Goal: Task Accomplishment & Management: Manage account settings

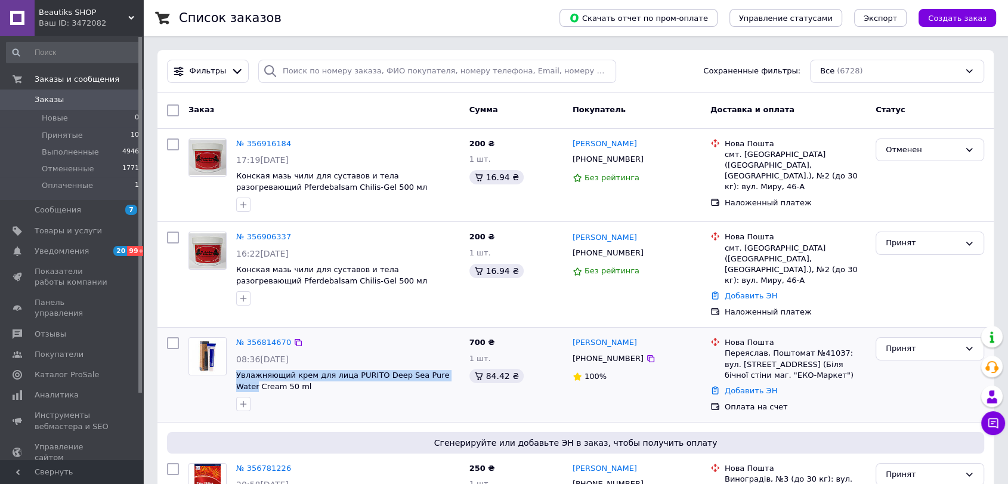
drag, startPoint x: 235, startPoint y: 358, endPoint x: 449, endPoint y: 365, distance: 213.7
click at [449, 365] on div "№ 356814670 08:36[DATE] Увлажняющий крем для лица PURITO Deep Sea Pure Water Cr…" at bounding box center [347, 374] width 233 height 84
copy span "Увлажняющий крем для лица PURITO Deep Sea Pure Water"
click at [646, 354] on icon at bounding box center [651, 359] width 10 height 10
drag, startPoint x: 570, startPoint y: 323, endPoint x: 621, endPoint y: 338, distance: 53.4
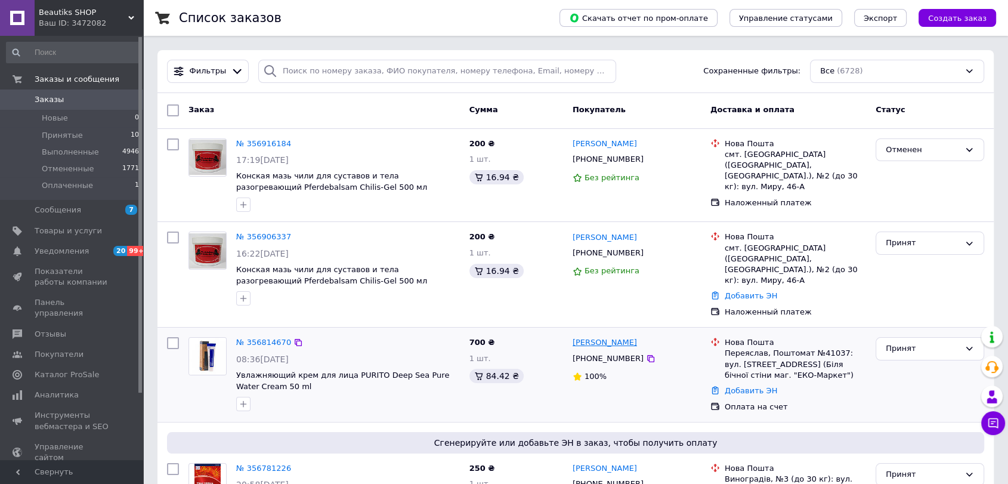
click at [640, 335] on div "[PERSON_NAME] [PHONE_NUMBER] 100%" at bounding box center [637, 374] width 138 height 85
copy link "[PERSON_NAME]"
click at [745, 348] on div "Переяслав, Поштомат №41037: вул. [STREET_ADDRESS] (Біля бічної стіни маг. "ЕКО-…" at bounding box center [795, 364] width 141 height 33
copy div "Переяслав"
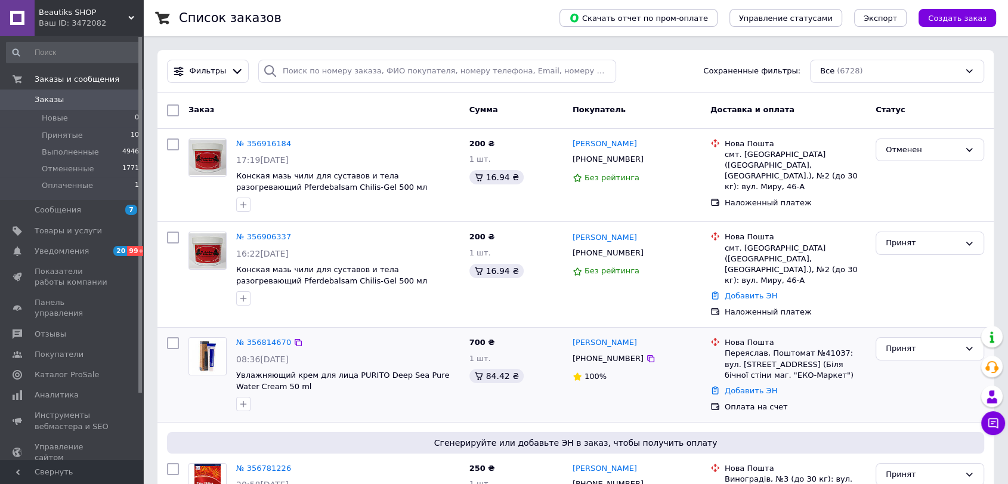
click at [823, 348] on div "Переяслав, Поштомат №41037: вул. [STREET_ADDRESS] (Біля бічної стіни маг. "ЕКО-…" at bounding box center [795, 364] width 141 height 33
copy div "41037"
click at [734, 386] on link "Добавить ЭН" at bounding box center [751, 390] width 53 height 9
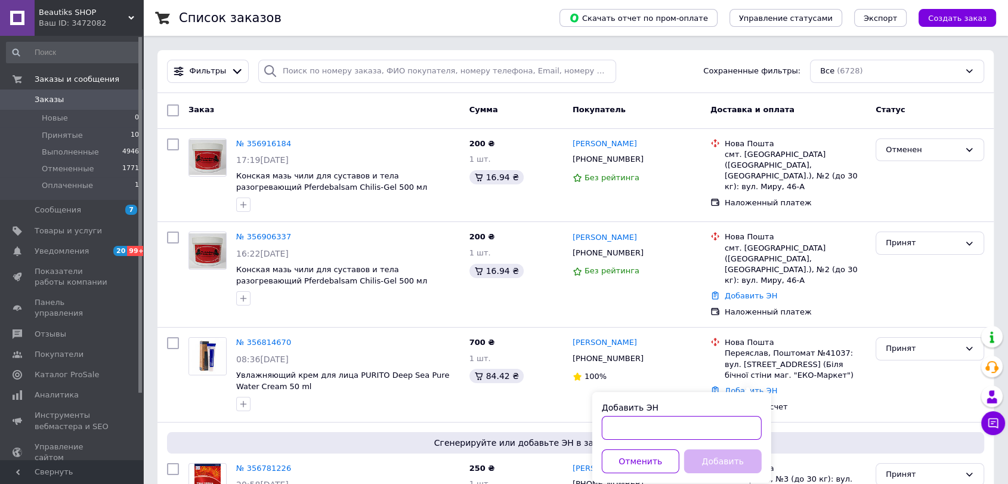
click at [622, 427] on input "Добавить ЭН" at bounding box center [682, 428] width 160 height 24
paste input "20451225337148"
type input "20451225337148"
click at [712, 465] on button "Добавить" at bounding box center [723, 461] width 78 height 24
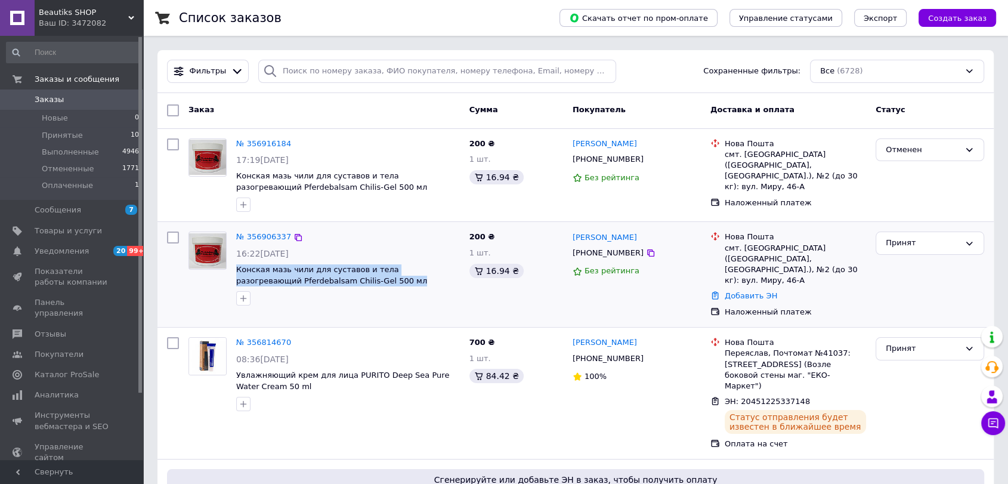
drag, startPoint x: 258, startPoint y: 267, endPoint x: 348, endPoint y: 280, distance: 91.5
click at [348, 280] on div "№ 356906337 16:22[DATE] Конская мазь чили для суставов и тела разогревающий Pfe…" at bounding box center [347, 269] width 233 height 84
copy span "Конская мазь чили для суставов и тела разогревающий Pferdebalsam Chilis-Gel 500…"
click at [646, 254] on icon at bounding box center [651, 253] width 10 height 10
drag, startPoint x: 569, startPoint y: 230, endPoint x: 644, endPoint y: 238, distance: 75.0
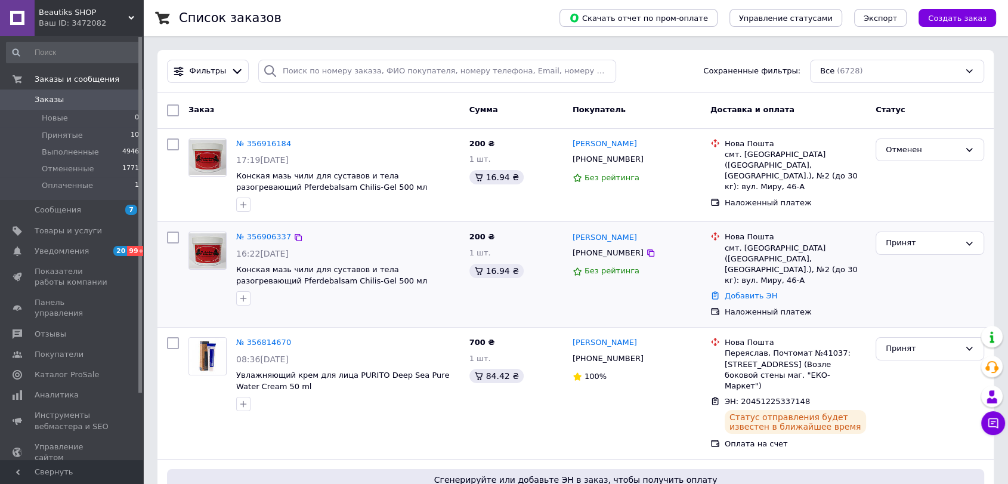
click at [644, 237] on div "[PERSON_NAME] [PHONE_NUMBER] Без рейтинга" at bounding box center [637, 274] width 138 height 95
copy link "[PERSON_NAME]"
click at [761, 248] on div "смт. [GEOGRAPHIC_DATA] ([GEOGRAPHIC_DATA], [GEOGRAPHIC_DATA].), №2 (до 30 кг): …" at bounding box center [795, 265] width 141 height 44
copy div "[GEOGRAPHIC_DATA]"
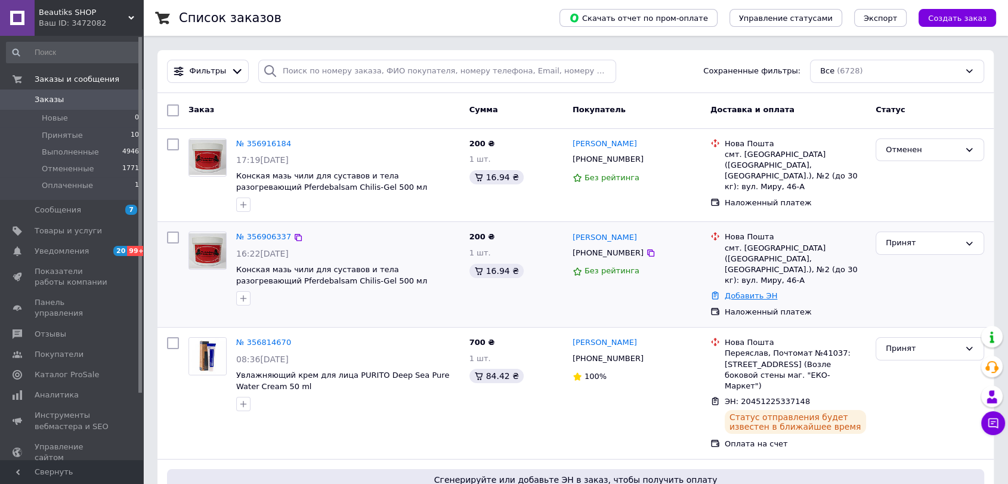
click at [740, 291] on link "Добавить ЭН" at bounding box center [751, 295] width 53 height 9
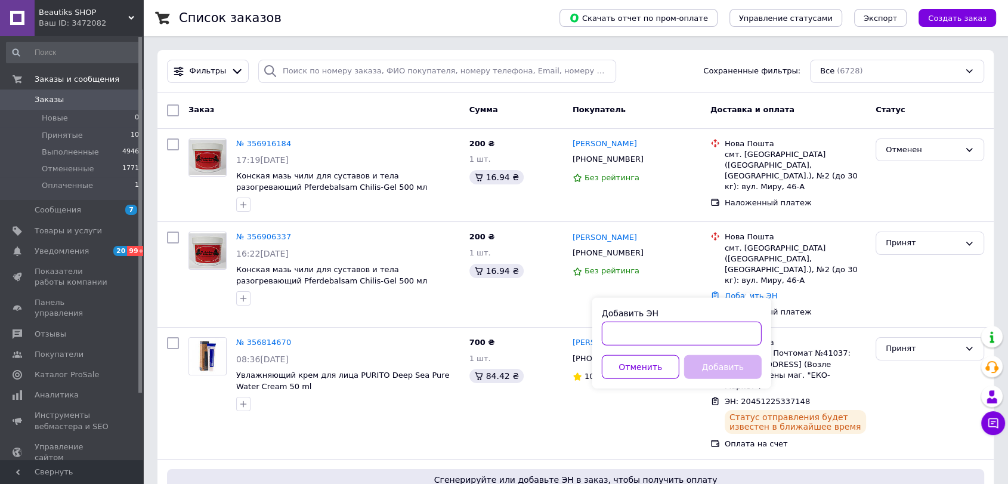
click at [662, 329] on input "Добавить ЭН" at bounding box center [682, 334] width 160 height 24
paste input "20451225340204"
type input "20451225340204"
click at [700, 366] on button "Добавить" at bounding box center [723, 367] width 78 height 24
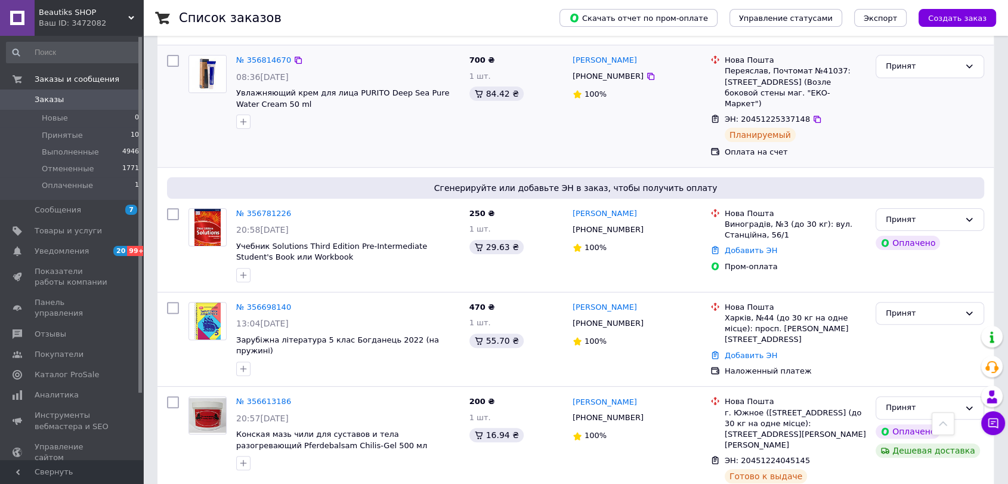
scroll to position [331, 0]
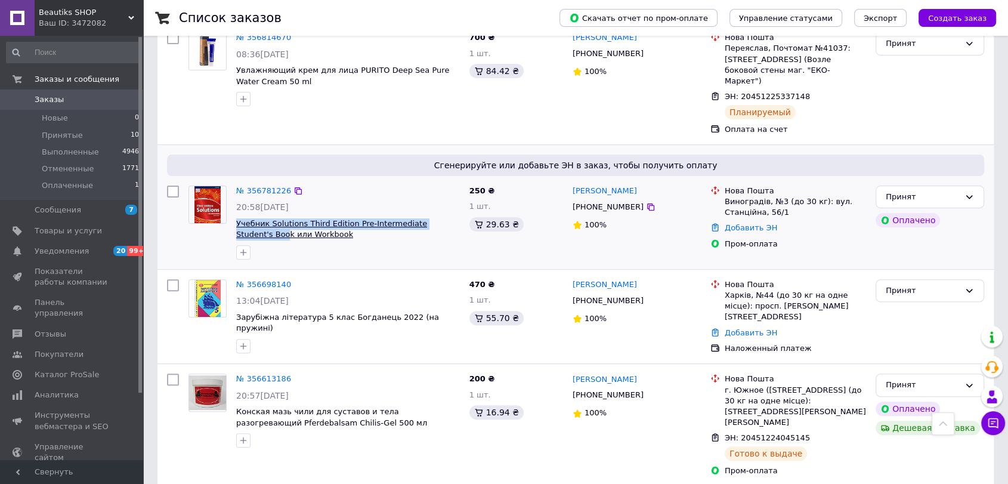
drag, startPoint x: 235, startPoint y: 193, endPoint x: 442, endPoint y: 202, distance: 206.7
click at [446, 202] on div "№ 356781226 20:58[DATE] Учебник Solutions Third Edition Pre-Intermediate Studen…" at bounding box center [347, 223] width 233 height 84
click at [352, 218] on span "Учебник Solutions Third Edition Pre-Intermediate Student's Book или Workbook" at bounding box center [348, 229] width 224 height 22
click at [646, 202] on icon at bounding box center [651, 207] width 10 height 10
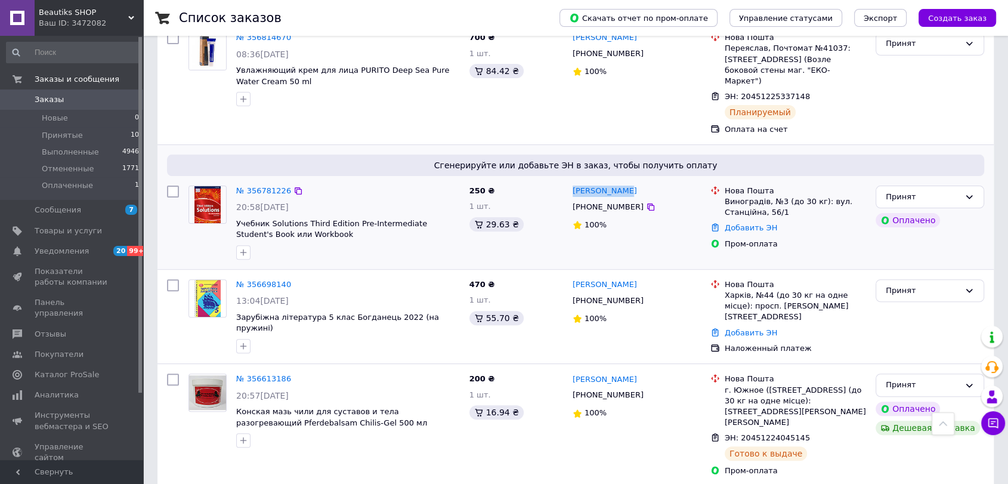
drag, startPoint x: 570, startPoint y: 162, endPoint x: 627, endPoint y: 168, distance: 57.5
click at [627, 181] on div "[PERSON_NAME] [PHONE_NUMBER] 100%" at bounding box center [637, 223] width 138 height 84
copy link "[PERSON_NAME]"
click at [736, 196] on div "Виноградів, №3 (до 30 кг): вул. Станційна, 56/1" at bounding box center [795, 206] width 141 height 21
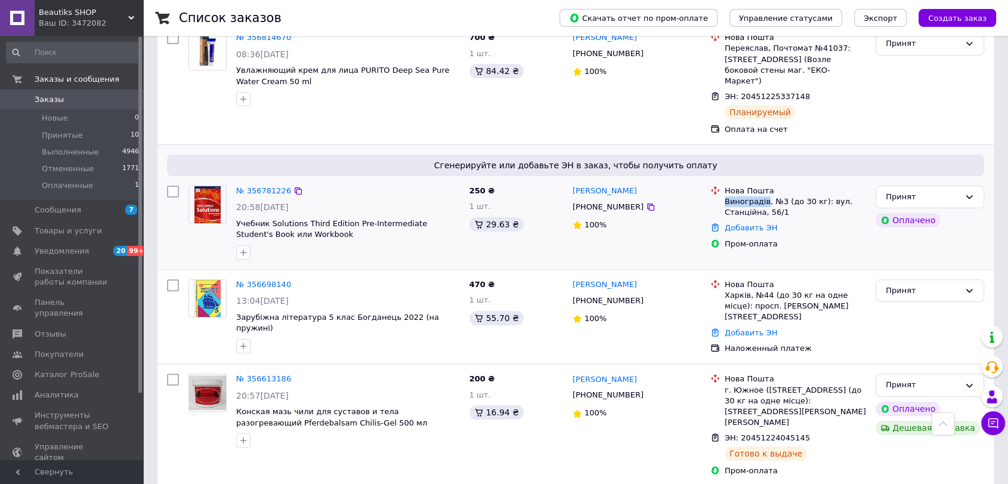
copy div "Виноградів"
click at [253, 186] on link "№ 356781226" at bounding box center [263, 190] width 55 height 9
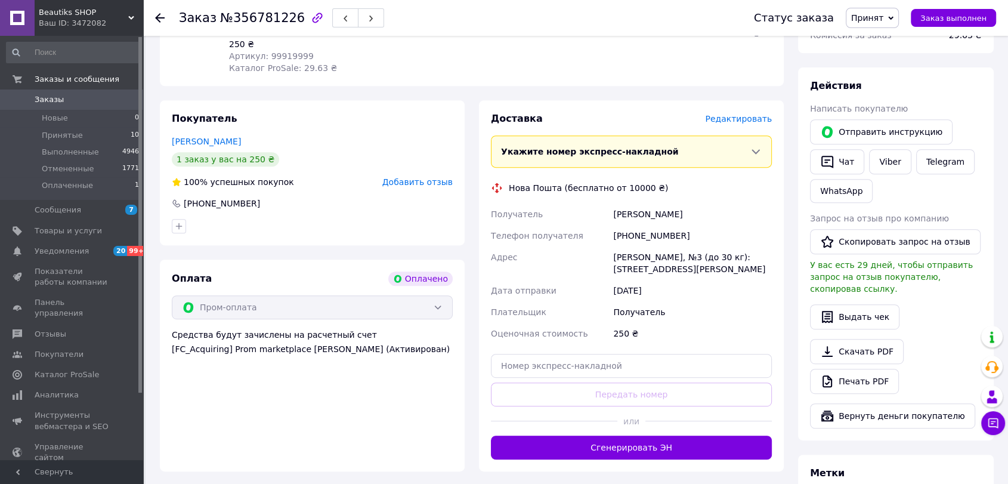
scroll to position [663, 0]
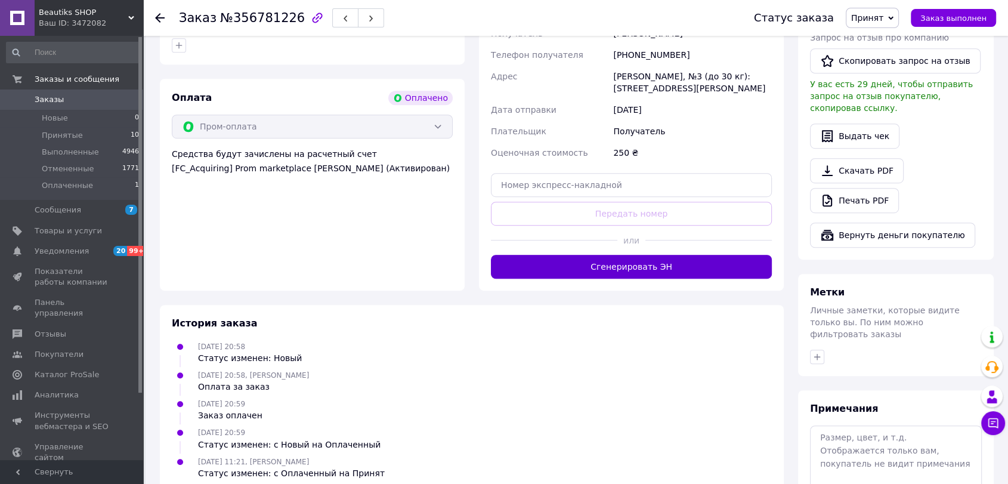
click at [644, 255] on button "Сгенерировать ЭН" at bounding box center [631, 267] width 281 height 24
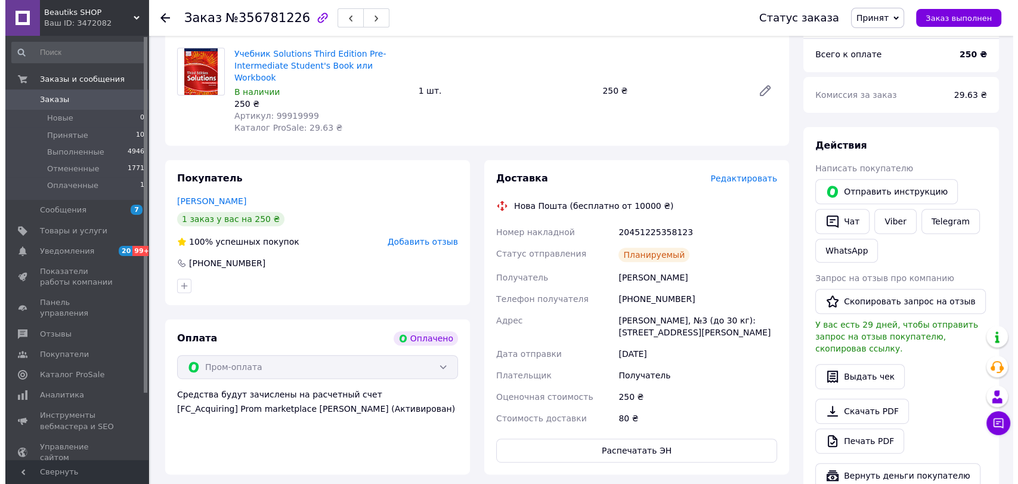
scroll to position [464, 0]
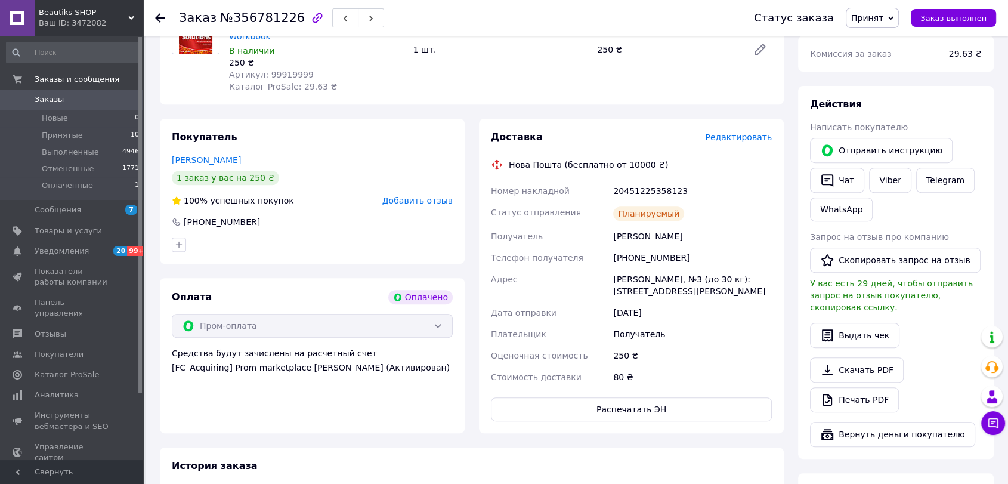
click at [728, 119] on div "Доставка Редактировать Нова Пошта (бесплатно от 10000 ₴) Номер накладной 204512…" at bounding box center [631, 276] width 305 height 314
click at [726, 132] on span "Редактировать" at bounding box center [738, 137] width 67 height 10
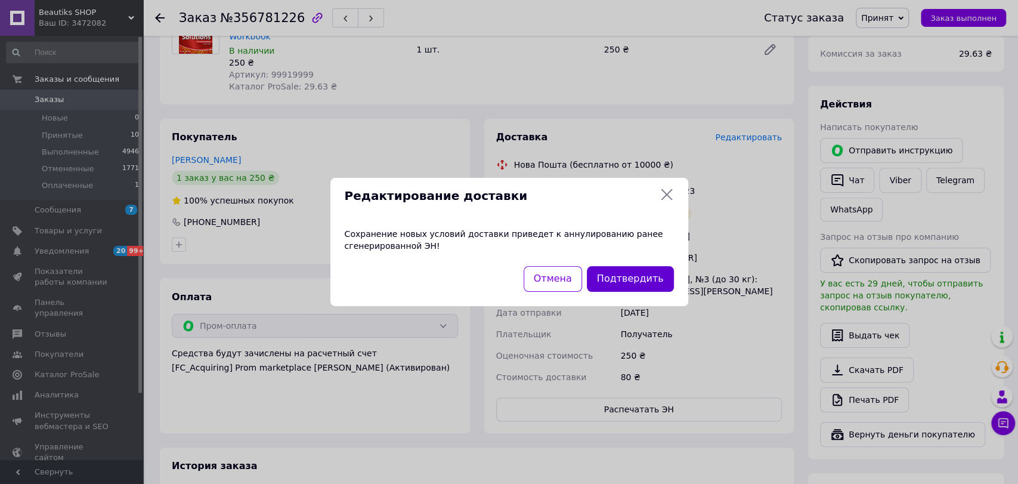
click at [629, 274] on button "Подтвердить" at bounding box center [630, 279] width 87 height 26
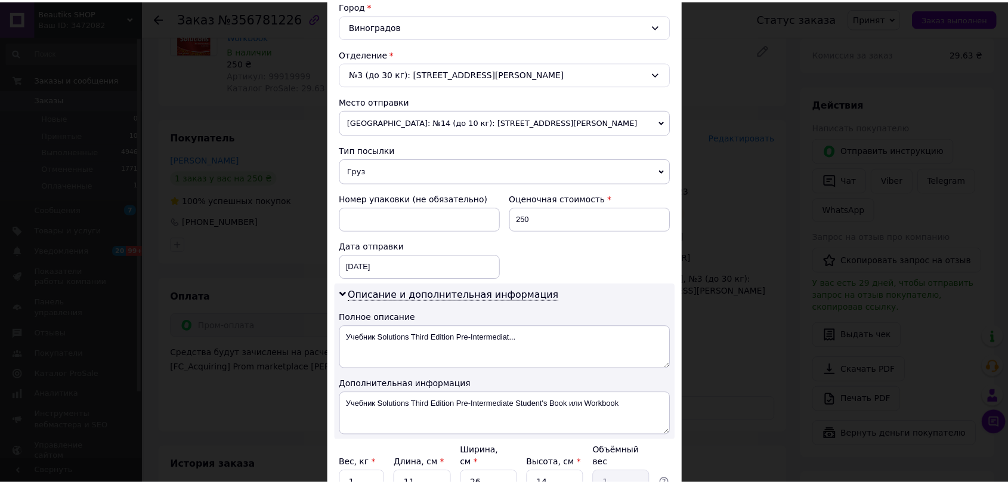
scroll to position [440, 0]
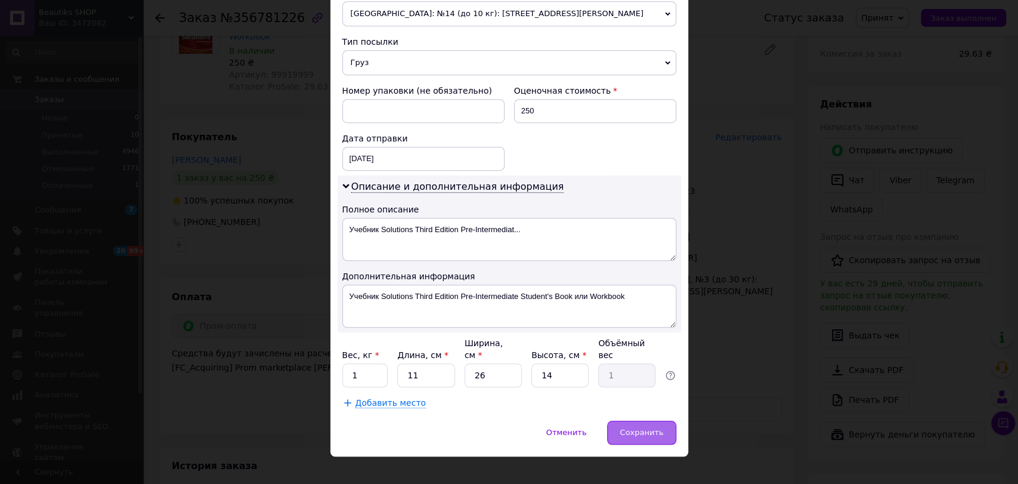
click at [637, 428] on span "Сохранить" at bounding box center [642, 432] width 44 height 9
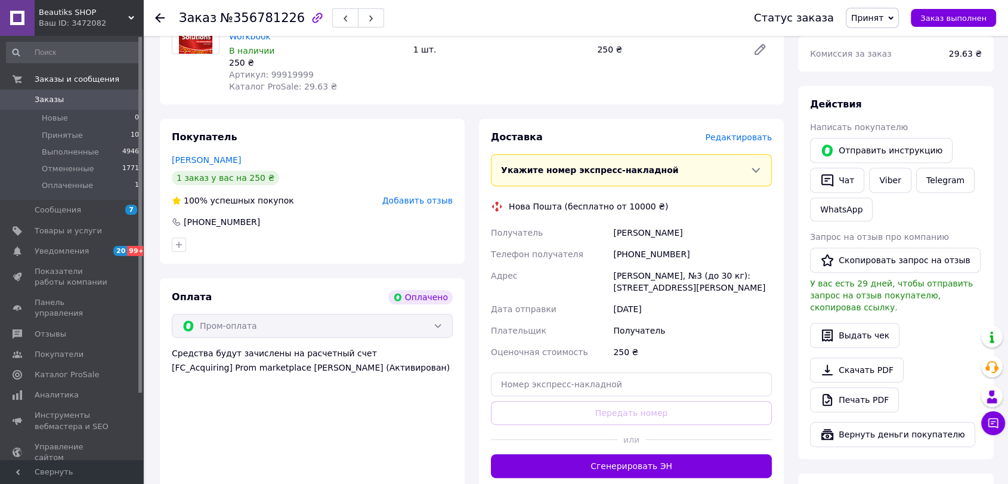
click at [158, 13] on icon at bounding box center [160, 18] width 10 height 10
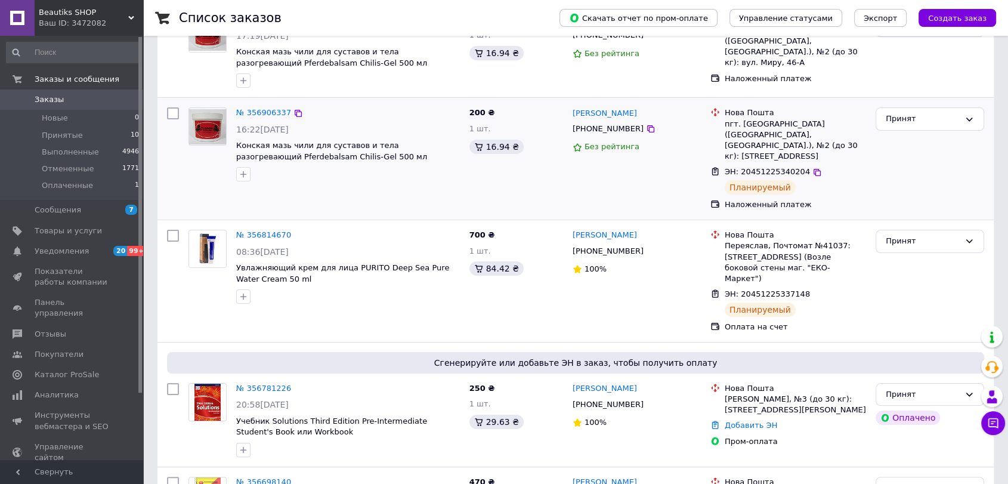
scroll to position [265, 0]
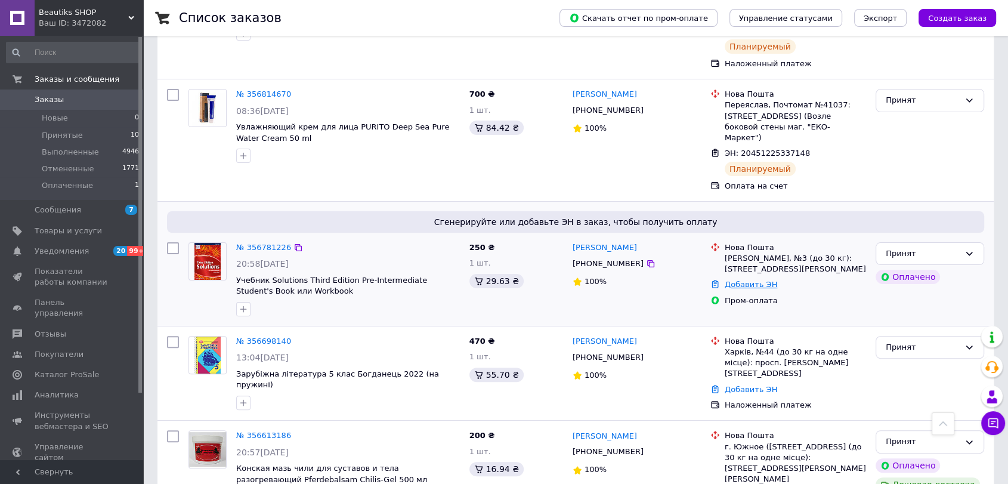
click at [737, 280] on link "Добавить ЭН" at bounding box center [751, 284] width 53 height 9
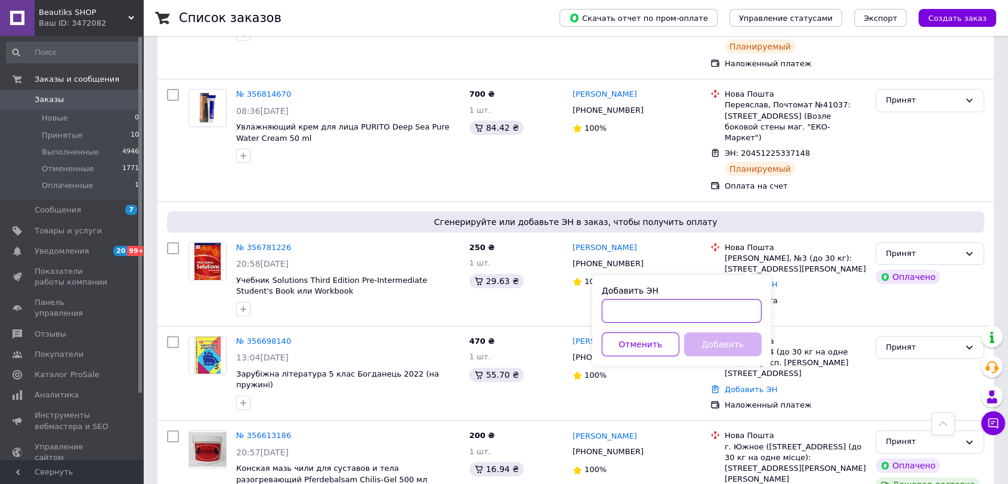
click at [683, 302] on input "Добавить ЭН" at bounding box center [682, 311] width 160 height 24
paste input "20451225358646"
type input "20451225358646"
click at [697, 342] on button "Добавить" at bounding box center [723, 344] width 78 height 24
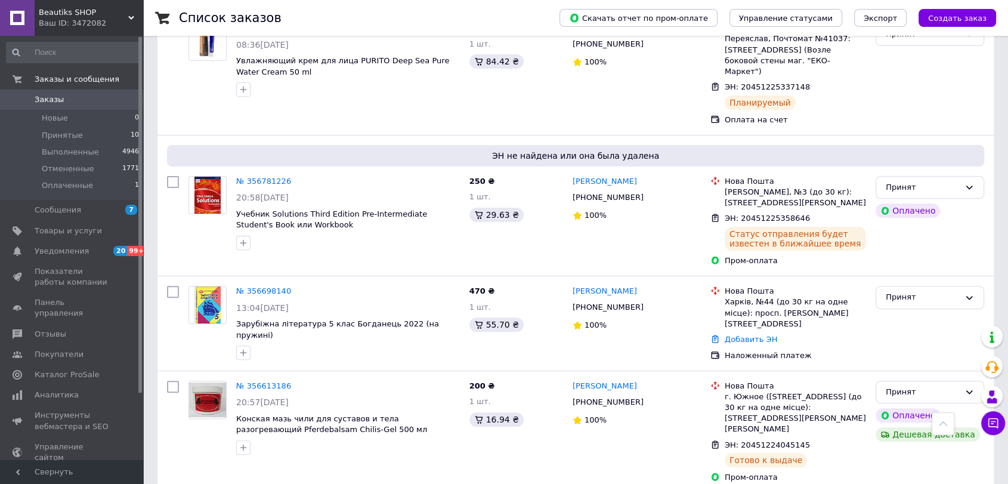
scroll to position [397, 0]
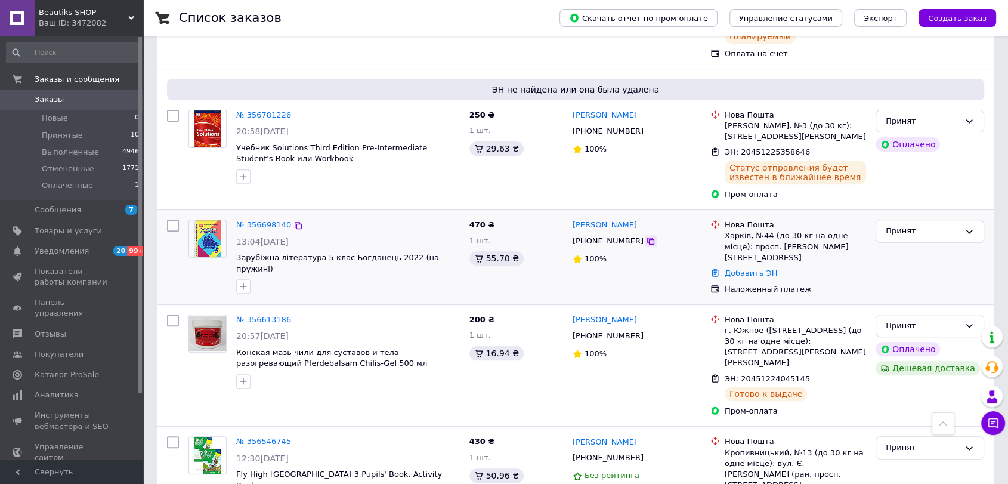
click at [646, 236] on icon at bounding box center [651, 241] width 10 height 10
drag, startPoint x: 566, startPoint y: 195, endPoint x: 632, endPoint y: 198, distance: 65.7
click at [632, 215] on div "№ 356698140 13:04[DATE] Зарубіжна література 5 клас Богданець 2022 (на пружині)…" at bounding box center [575, 257] width 827 height 85
click at [641, 251] on div "100%" at bounding box center [637, 259] width 128 height 16
drag, startPoint x: 571, startPoint y: 198, endPoint x: 634, endPoint y: 201, distance: 63.3
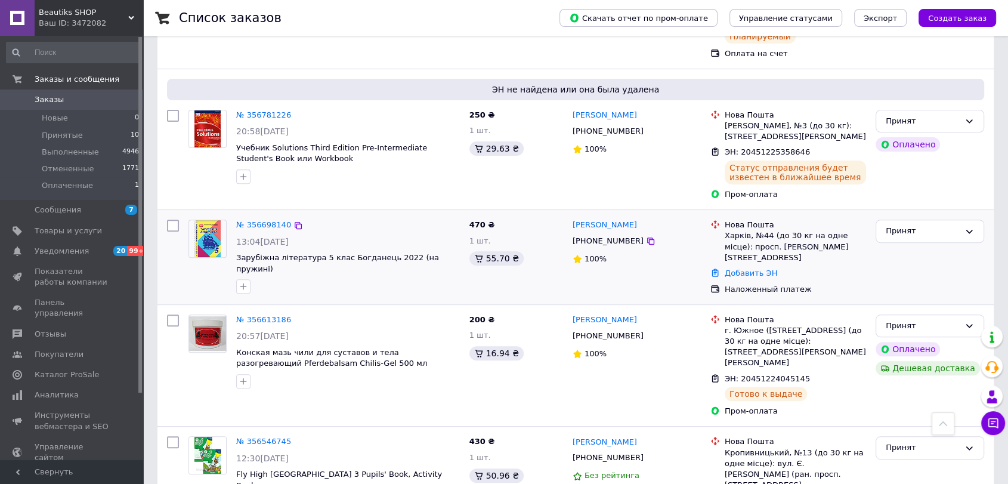
click at [634, 218] on div "[PERSON_NAME]" at bounding box center [637, 225] width 131 height 14
copy link "[PERSON_NAME]"
click at [740, 230] on div "Харків, №44 (до 30 кг на одне місце): просп. [PERSON_NAME][STREET_ADDRESS]" at bounding box center [795, 246] width 141 height 33
click at [743, 268] on link "Добавить ЭН" at bounding box center [751, 272] width 53 height 9
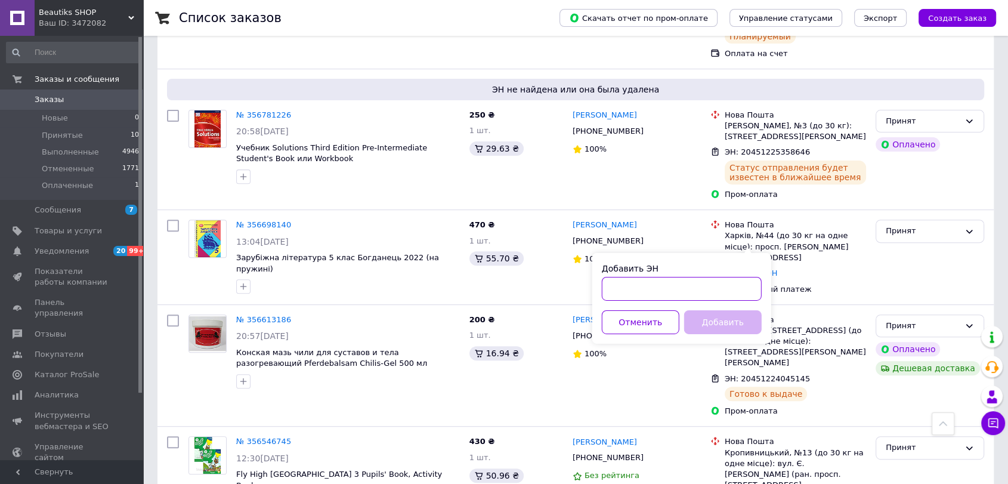
click at [656, 290] on input "Добавить ЭН" at bounding box center [682, 289] width 160 height 24
paste input "20451225361160"
type input "20451225361160"
click at [713, 326] on button "Добавить" at bounding box center [723, 322] width 78 height 24
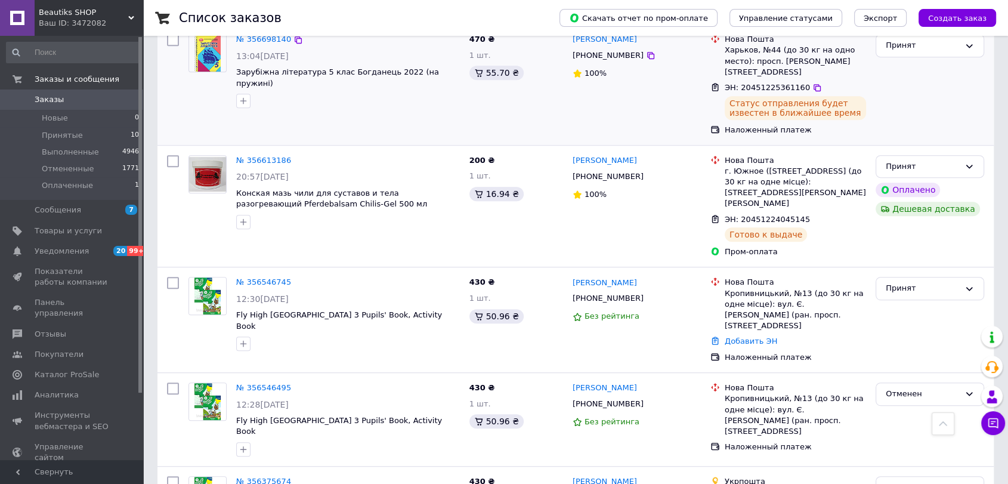
scroll to position [597, 0]
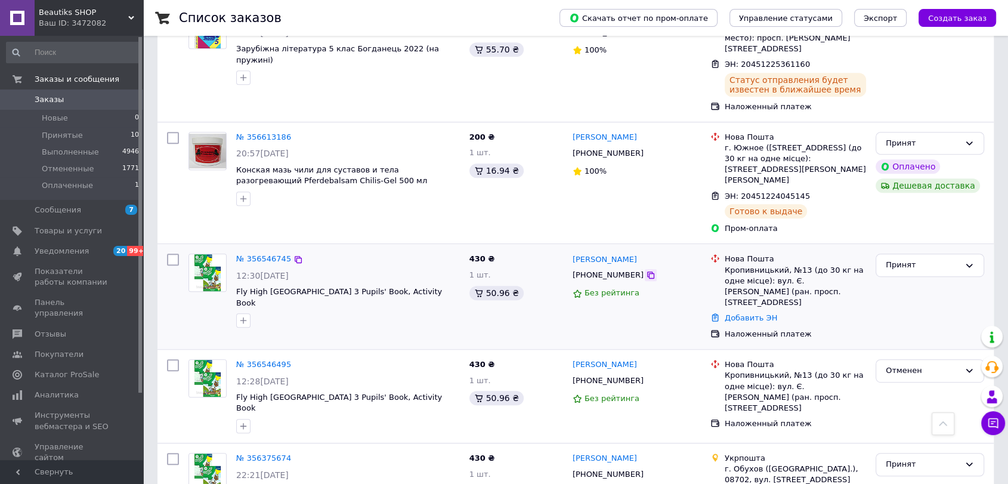
click at [646, 270] on icon at bounding box center [651, 275] width 10 height 10
drag, startPoint x: 569, startPoint y: 206, endPoint x: 644, endPoint y: 211, distance: 75.9
click at [644, 249] on div "[PERSON_NAME] [PHONE_NUMBER] Без рейтинга" at bounding box center [637, 296] width 138 height 95
click at [758, 265] on div "Кропивницький, №13 (до 30 кг на одне місце): вул. Є. [PERSON_NAME] (ран. просп.…" at bounding box center [795, 287] width 141 height 44
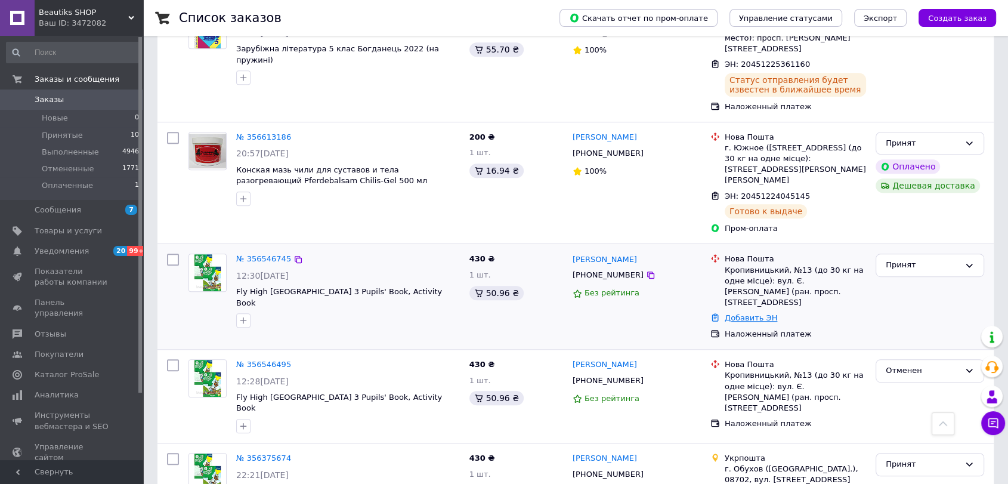
click at [733, 313] on link "Добавить ЭН" at bounding box center [751, 317] width 53 height 9
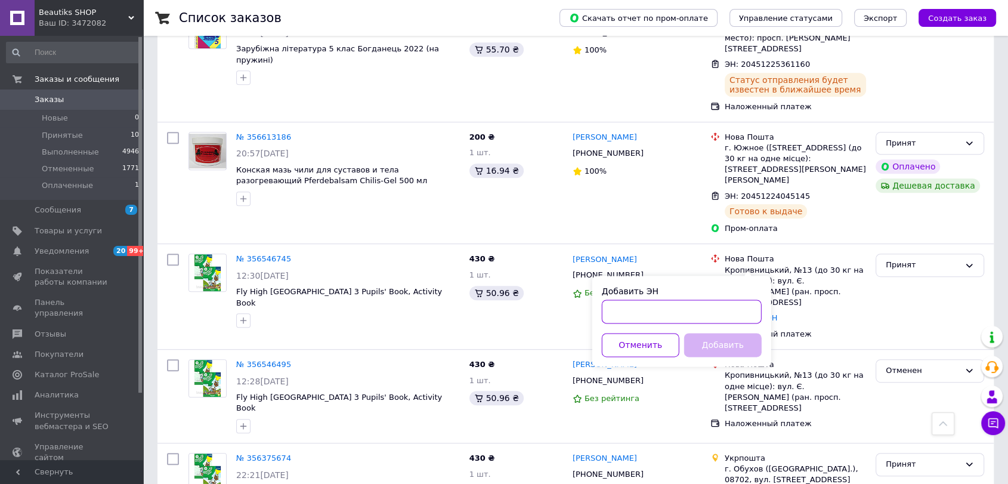
click at [684, 312] on input "Добавить ЭН" at bounding box center [682, 312] width 160 height 24
paste input "20451225362574"
type input "20451225362574"
click at [700, 345] on button "Добавить" at bounding box center [723, 345] width 78 height 24
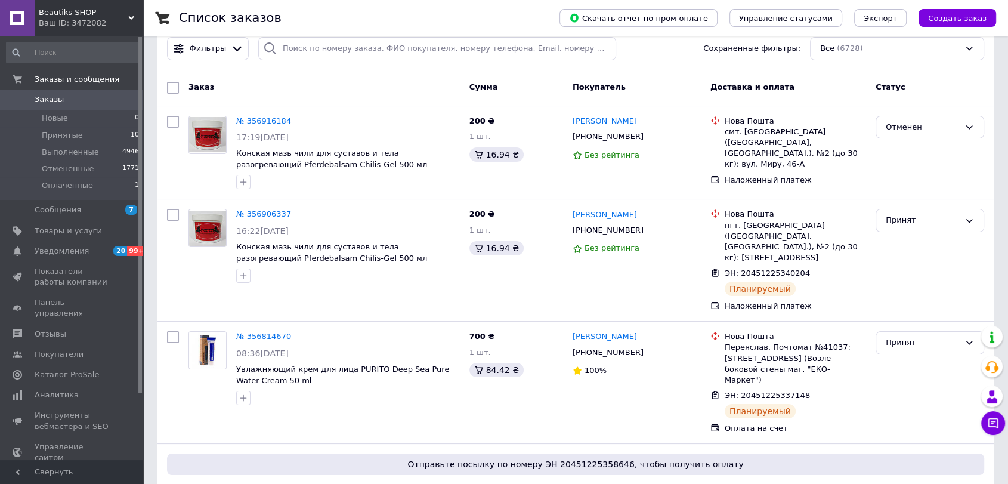
scroll to position [0, 0]
